Goal: Information Seeking & Learning: Learn about a topic

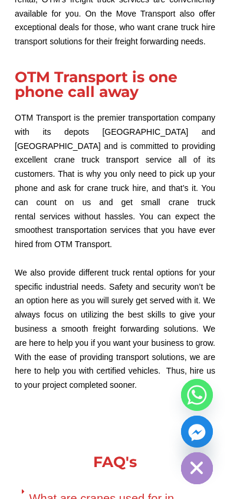
scroll to position [5437, 0]
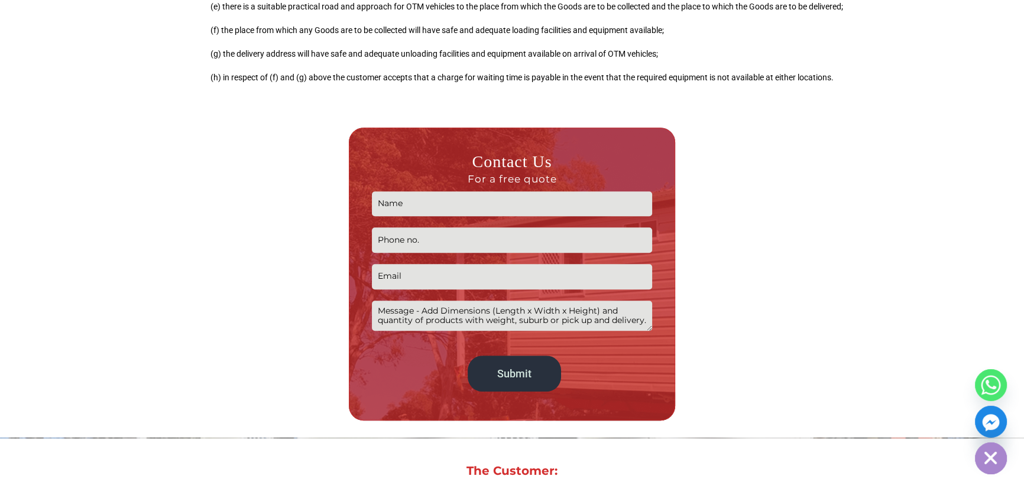
scroll to position [1128, 0]
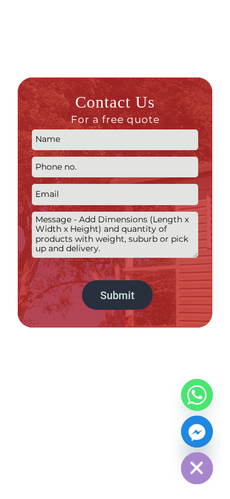
scroll to position [1891, 0]
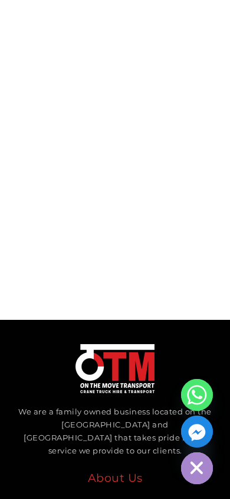
scroll to position [3470, 0]
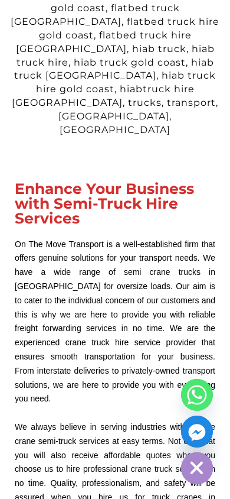
scroll to position [2541, 0]
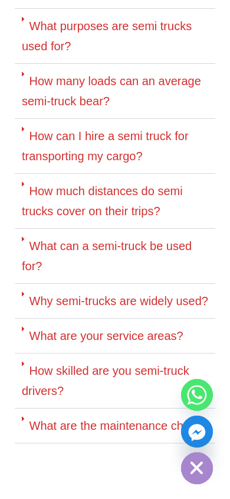
scroll to position [4964, 0]
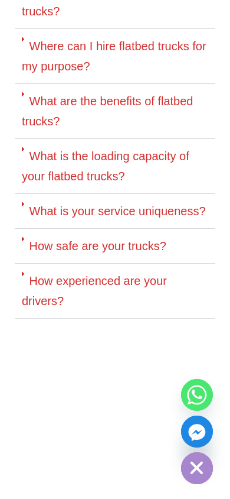
scroll to position [4964, 0]
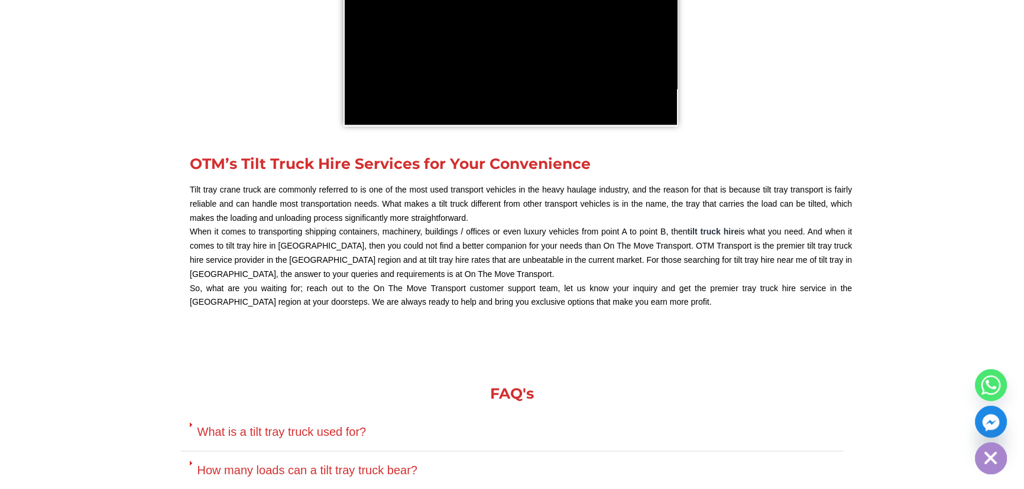
scroll to position [2149, 0]
